Goal: Book appointment/travel/reservation

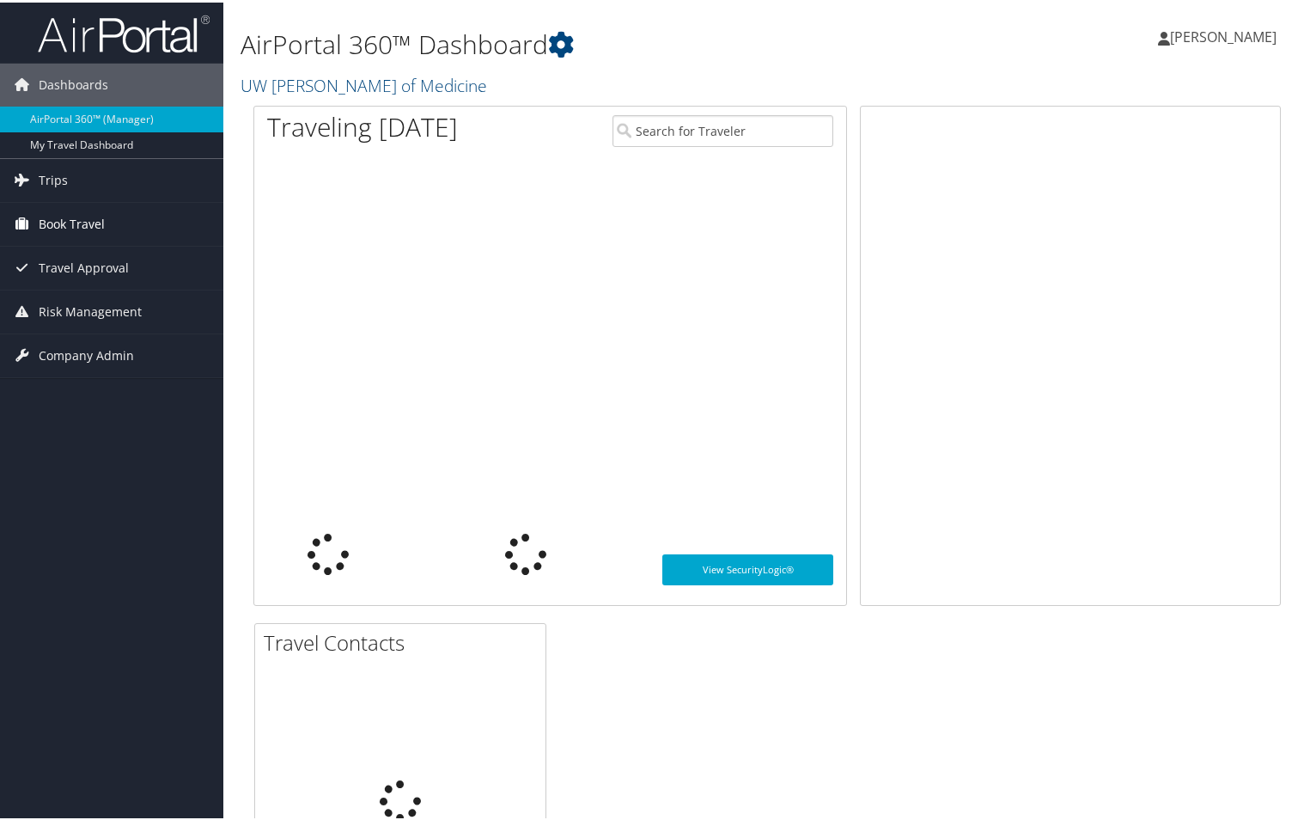
click at [72, 225] on span "Book Travel" at bounding box center [72, 221] width 66 height 43
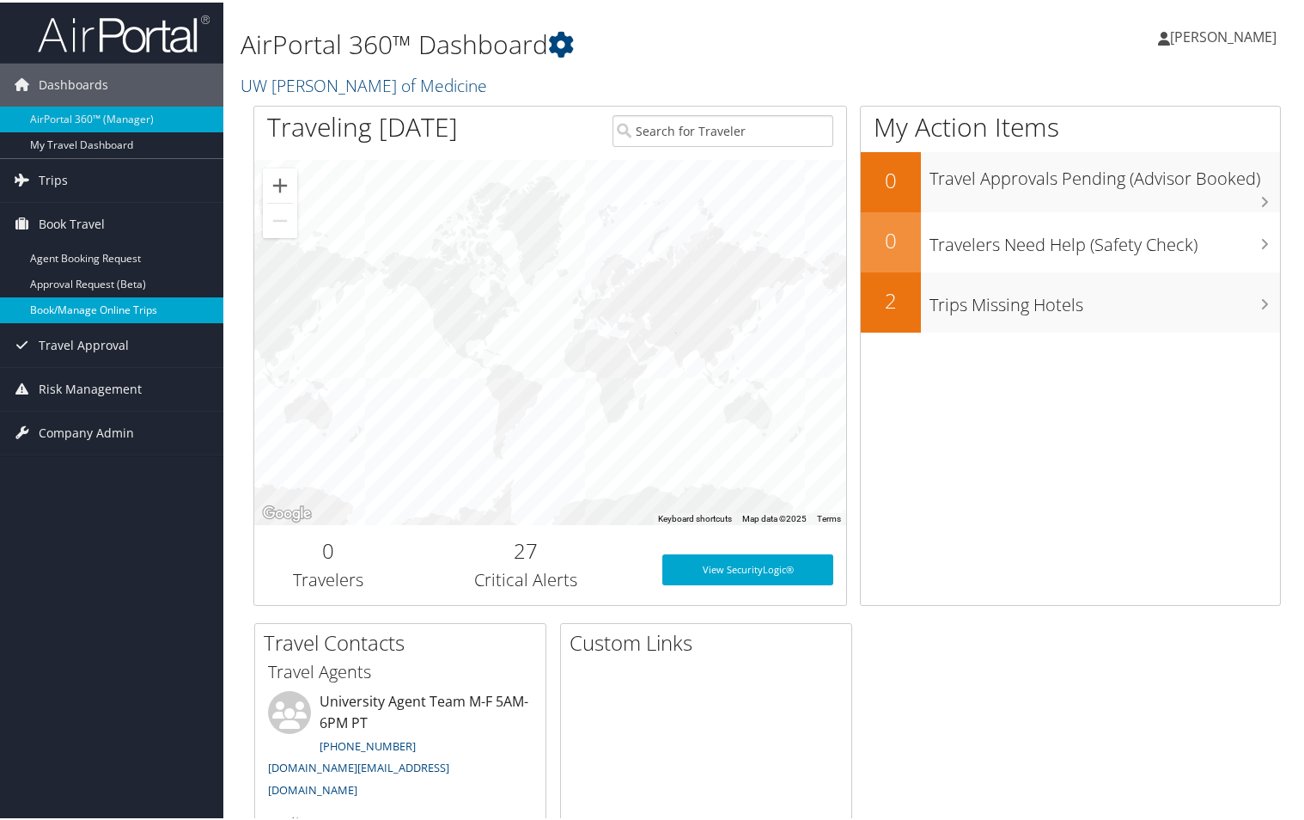
click at [87, 306] on link "Book/Manage Online Trips" at bounding box center [111, 308] width 223 height 26
